Goal: Task Accomplishment & Management: Manage account settings

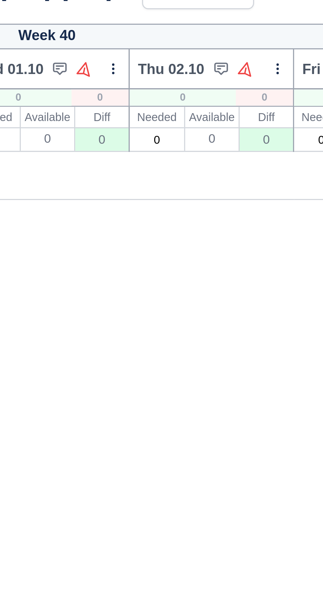
scroll to position [0, 65]
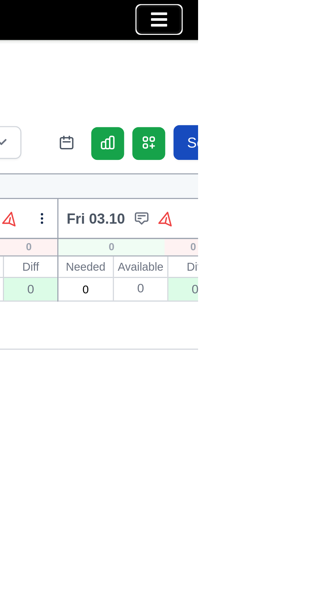
click at [312, 10] on button "Toggle navigation" at bounding box center [310, 6] width 14 height 9
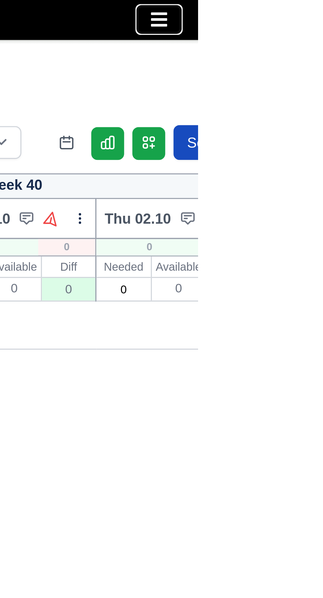
click at [311, 8] on icon "Toggle navigation" at bounding box center [309, 6] width 5 height 5
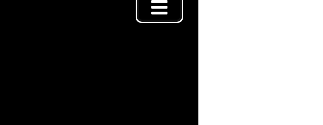
click at [311, 10] on button "Toggle navigation" at bounding box center [310, 6] width 14 height 9
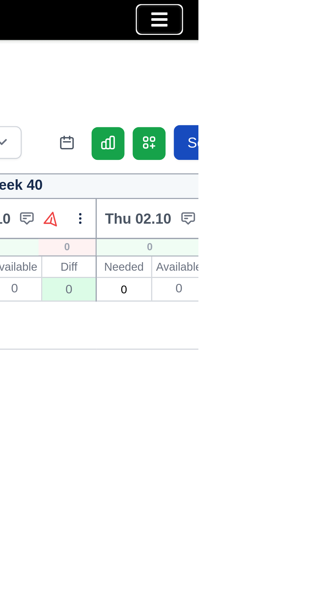
click at [315, 5] on button "Toggle navigation" at bounding box center [310, 6] width 14 height 9
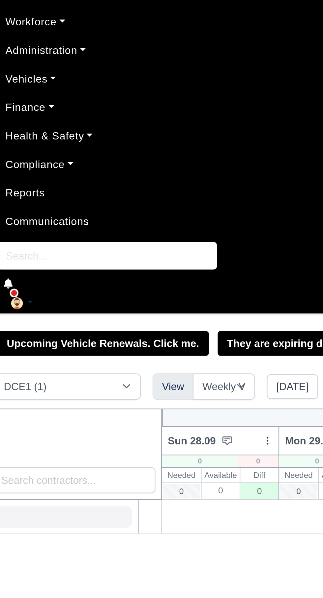
click at [27, 84] on link "Finance" at bounding box center [161, 83] width 312 height 13
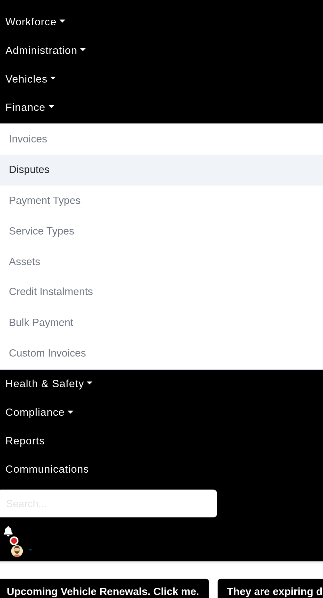
click at [25, 112] on link "Disputes" at bounding box center [161, 112] width 311 height 14
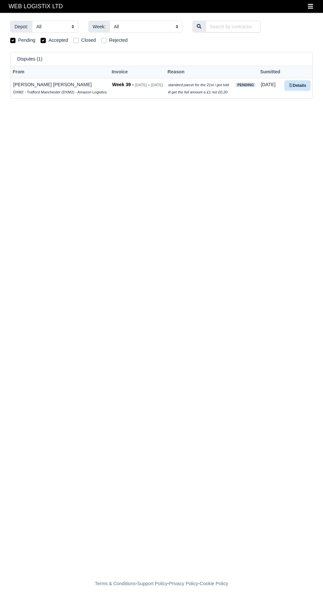
click at [304, 86] on link "Details" at bounding box center [297, 86] width 25 height 10
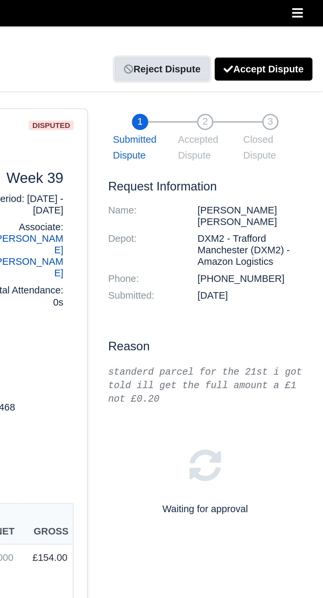
click at [251, 34] on link "Reject Dispute" at bounding box center [245, 33] width 46 height 11
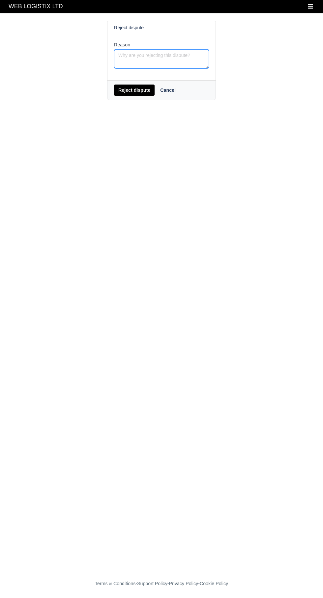
click at [163, 55] on textarea "Reason" at bounding box center [161, 58] width 95 height 19
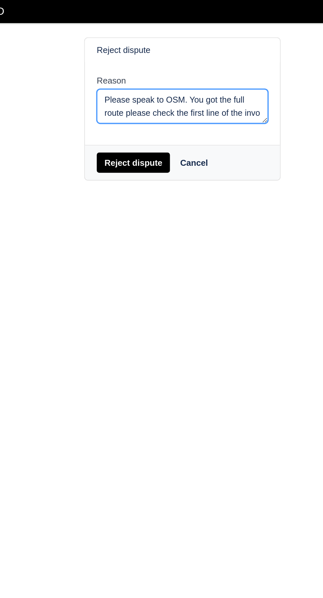
scroll to position [4, 0]
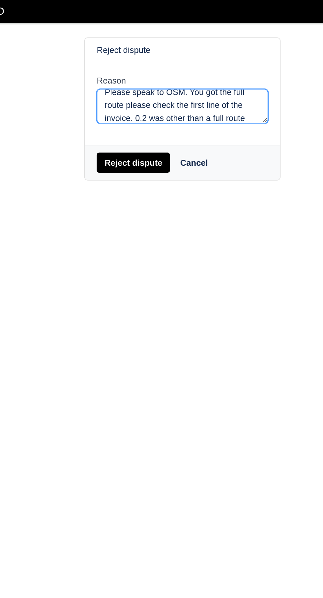
type textarea "Please speak to OSM. You got the full route please check the first line of the …"
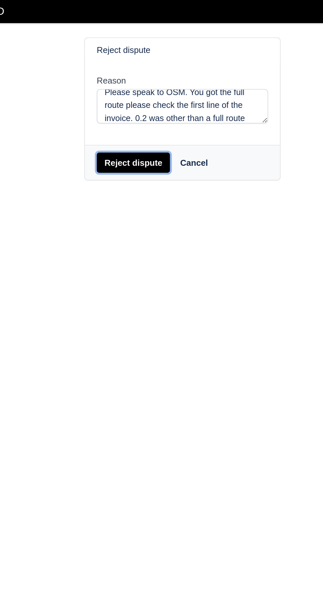
click at [138, 88] on button "Reject dispute" at bounding box center [134, 90] width 40 height 11
